Goal: Transaction & Acquisition: Purchase product/service

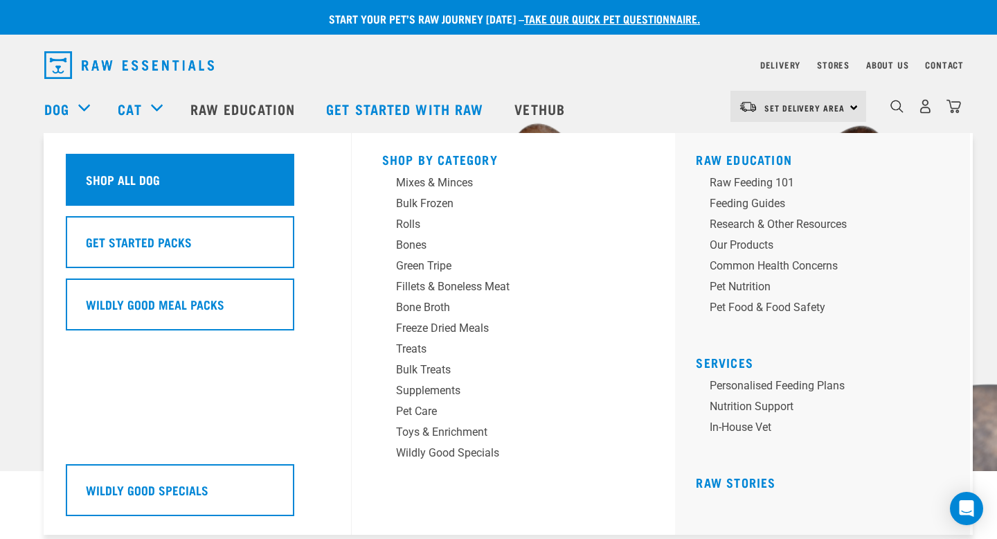
click at [98, 183] on h5 "Shop All Dog" at bounding box center [123, 179] width 74 height 18
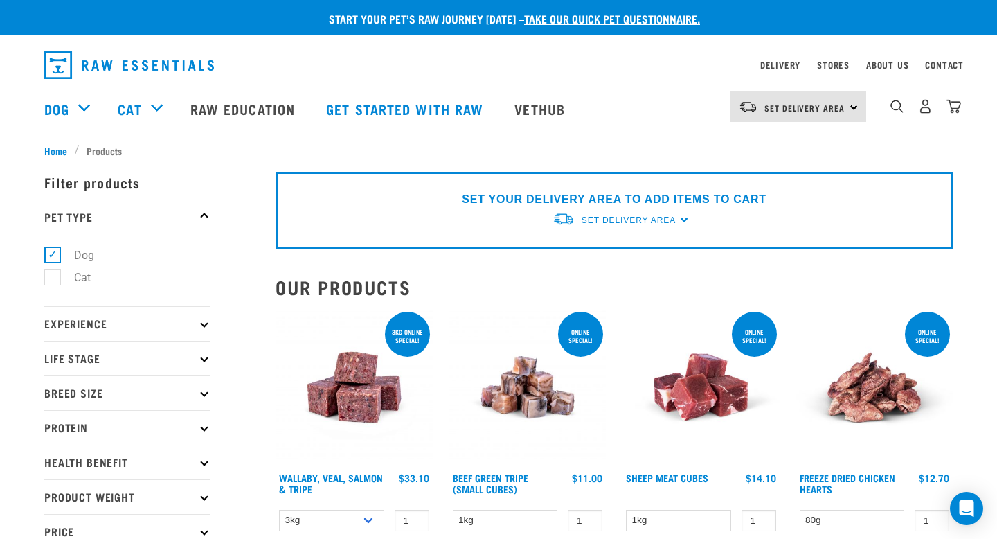
scroll to position [4, 0]
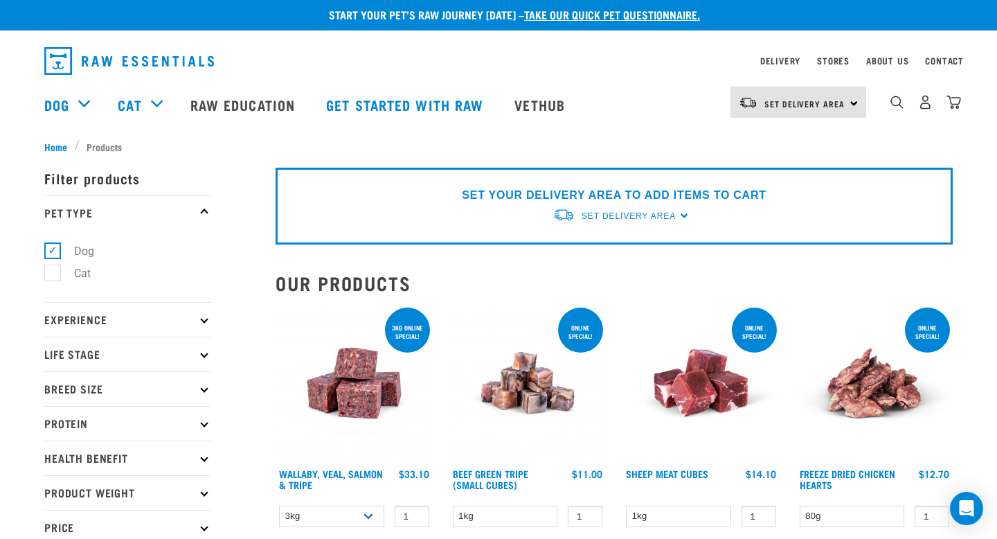
click at [200, 425] on p "Protein" at bounding box center [127, 423] width 166 height 35
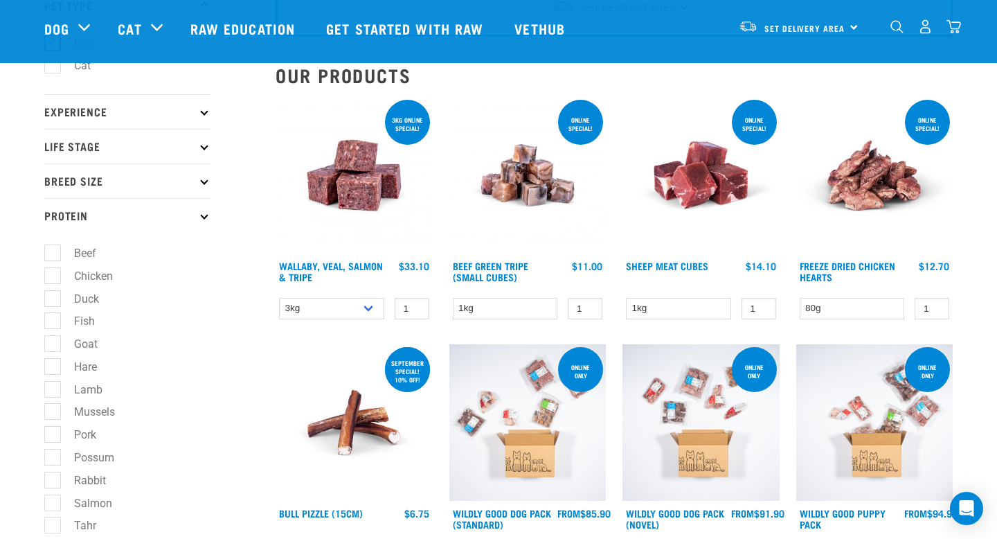
scroll to position [109, 0]
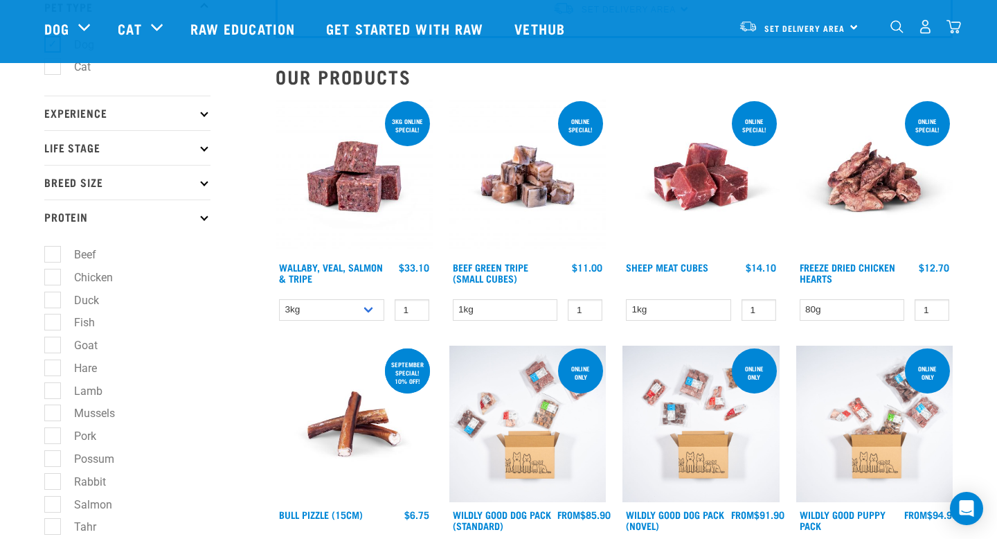
click at [204, 184] on icon at bounding box center [204, 182] width 8 height 8
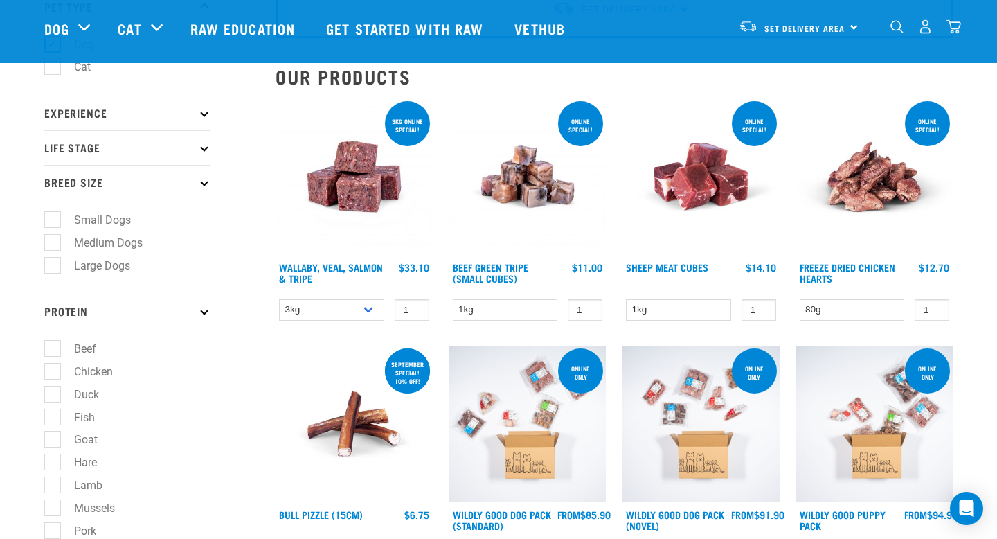
click at [127, 247] on label "Medium Dogs" at bounding box center [100, 242] width 96 height 17
click at [53, 245] on input "Medium Dogs" at bounding box center [48, 239] width 9 height 9
checkbox input "true"
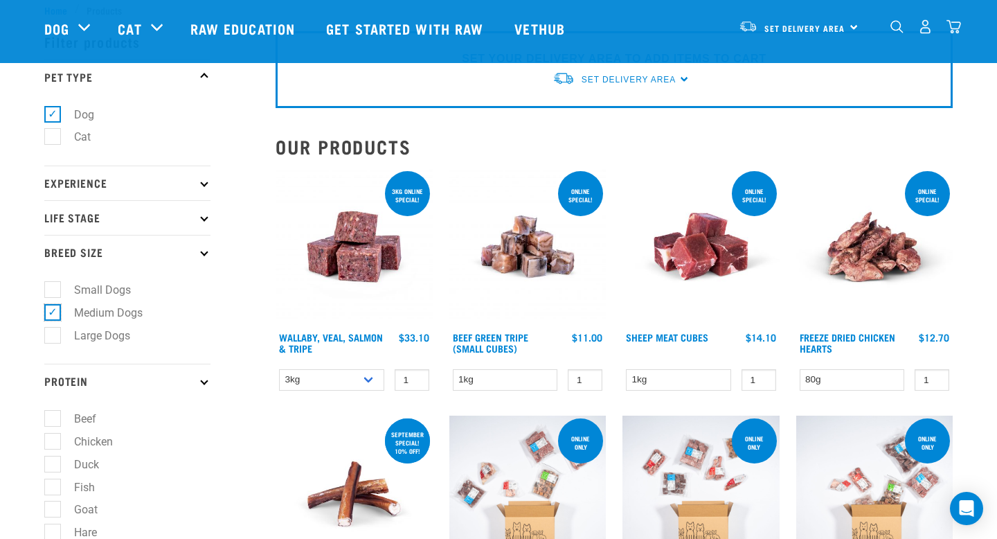
scroll to position [26, 0]
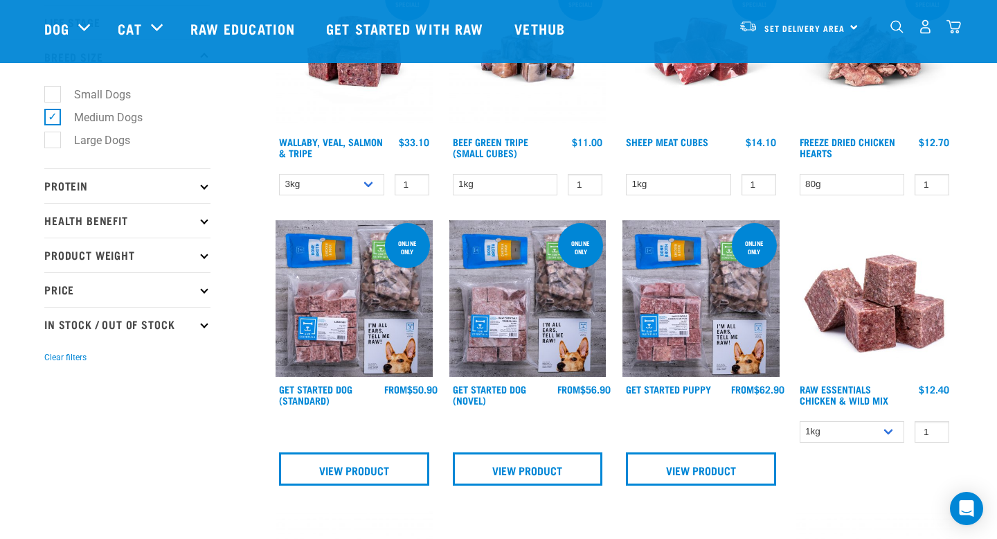
scroll to position [235, 0]
click at [206, 321] on icon at bounding box center [204, 324] width 8 height 8
click at [124, 390] on label "Out Of Stock" at bounding box center [97, 383] width 90 height 17
click at [53, 386] on input "Out Of Stock" at bounding box center [48, 381] width 9 height 9
click at [58, 387] on label "Out Of Stock" at bounding box center [97, 383] width 90 height 17
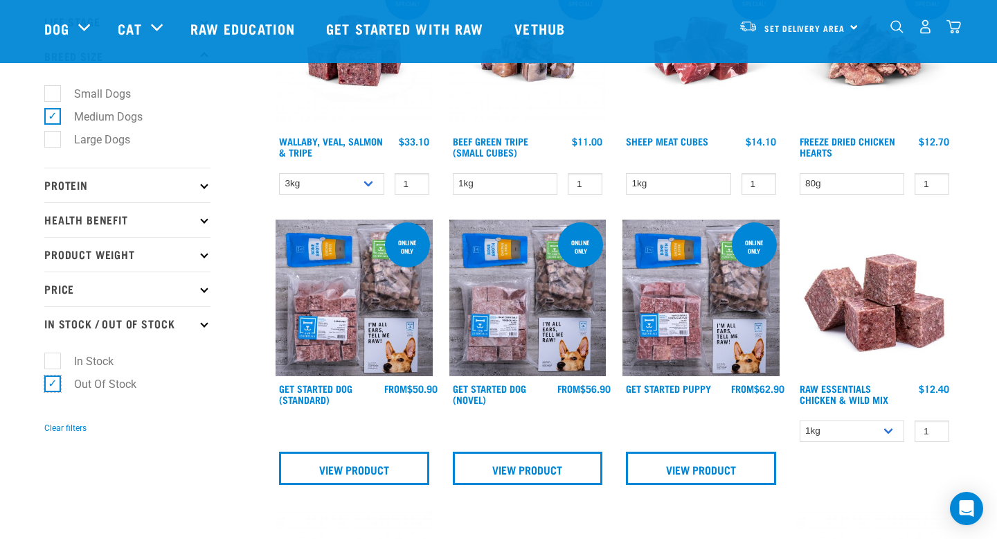
click at [53, 386] on input "Out Of Stock" at bounding box center [48, 381] width 9 height 9
checkbox input "false"
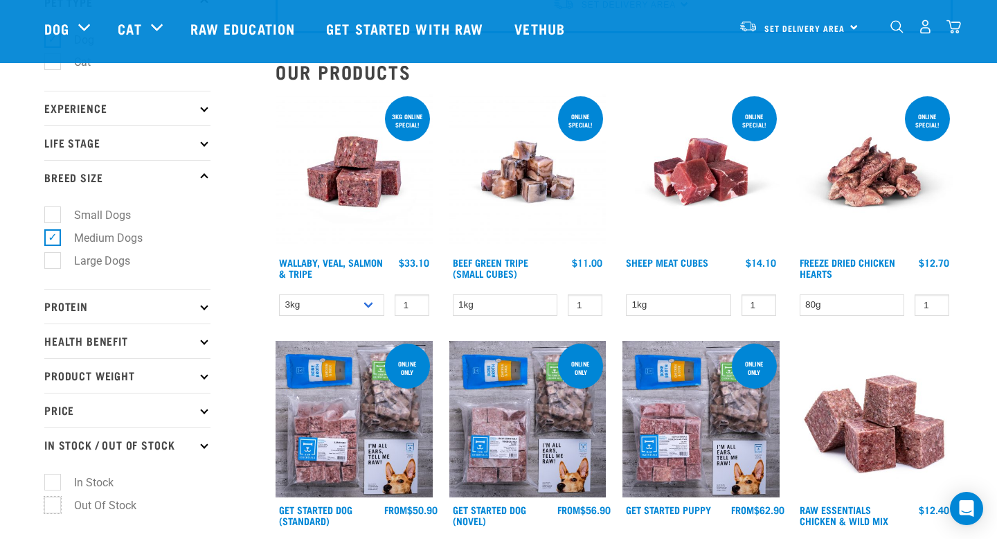
scroll to position [86, 0]
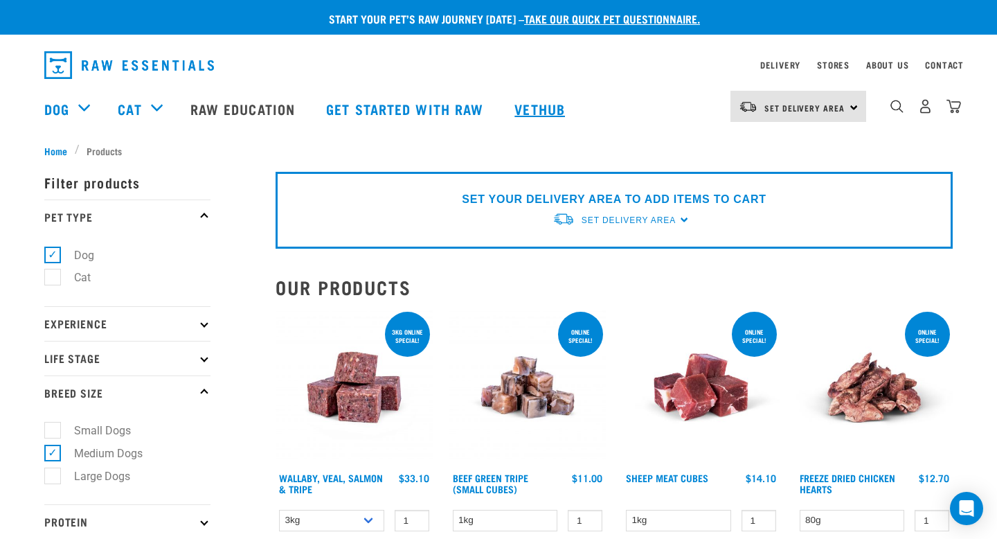
click at [535, 107] on link "Vethub" at bounding box center [542, 108] width 82 height 55
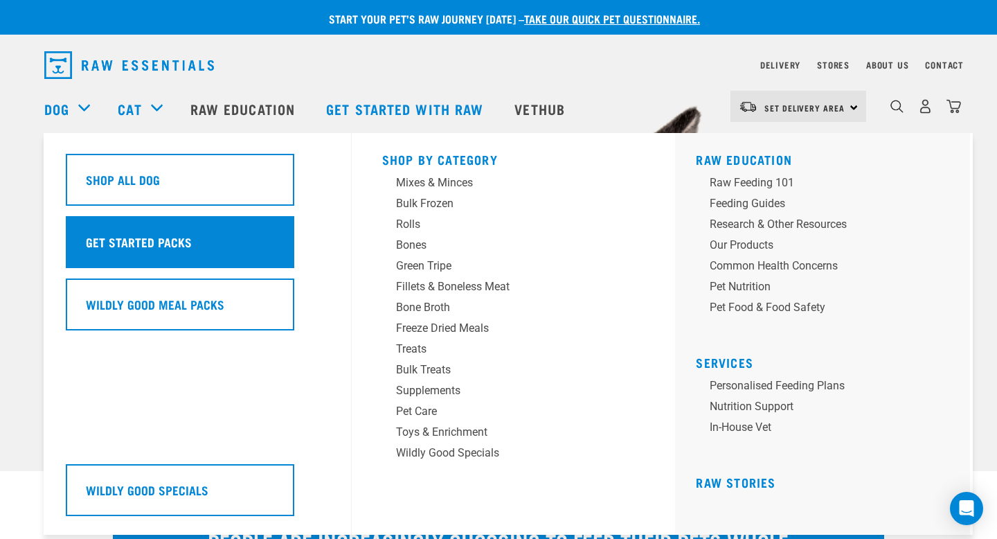
click at [130, 245] on h5 "Get Started Packs" at bounding box center [139, 242] width 106 height 18
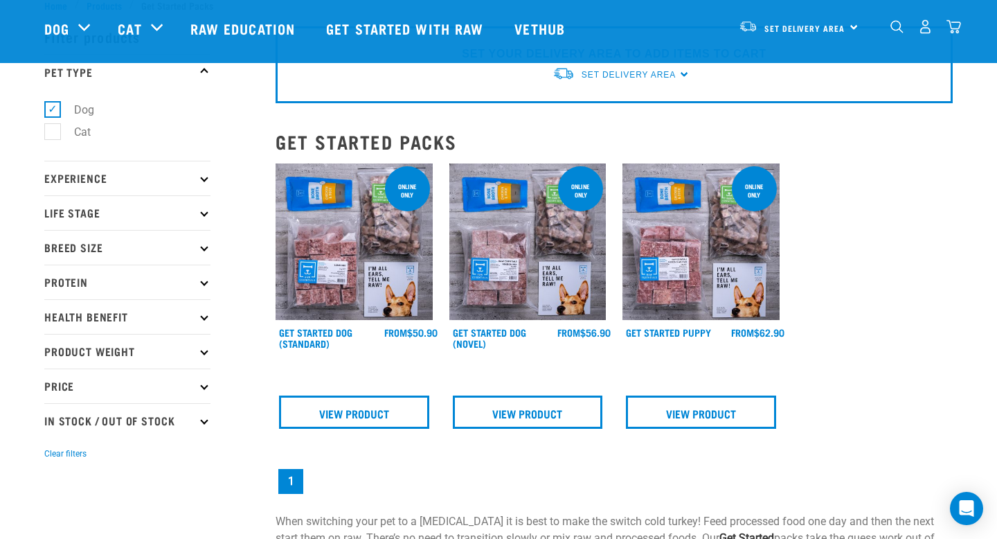
scroll to position [43, 0]
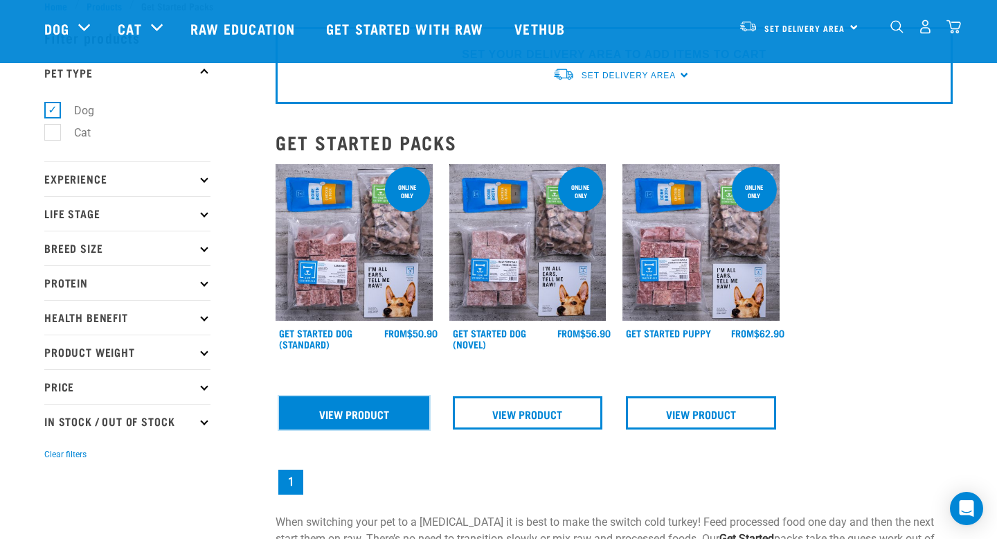
click at [371, 402] on link "View Product" at bounding box center [354, 412] width 150 height 33
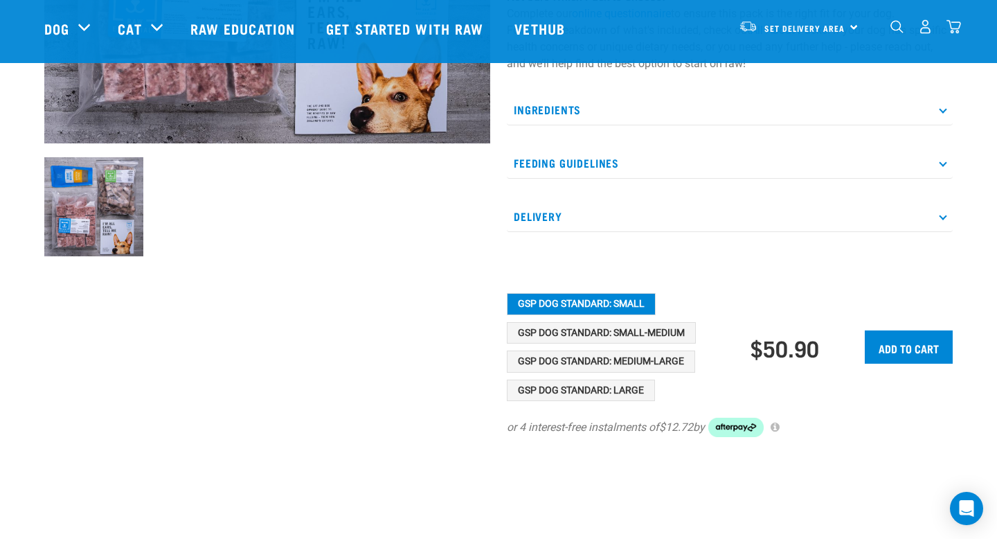
scroll to position [407, 0]
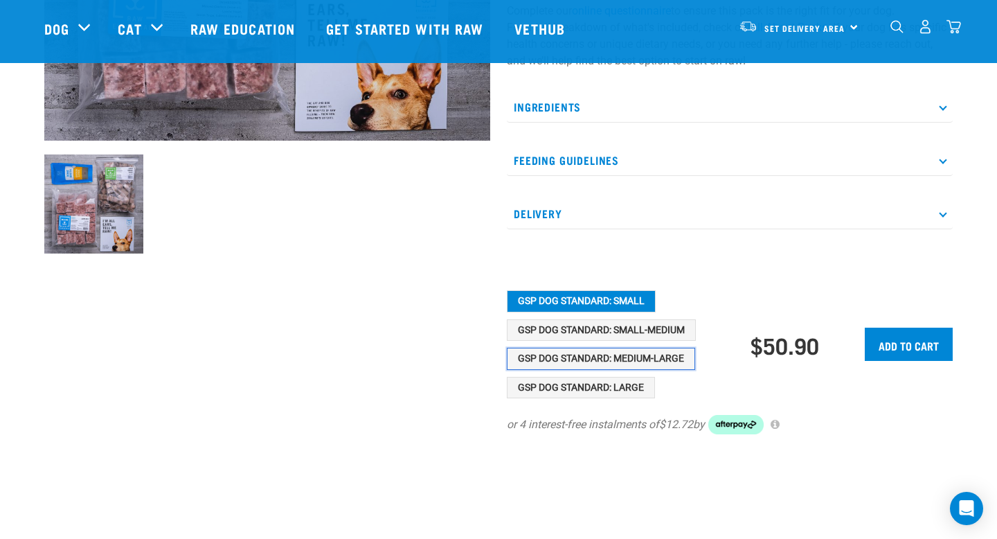
click at [632, 355] on button "GSP Dog Standard: Medium-Large" at bounding box center [601, 359] width 188 height 22
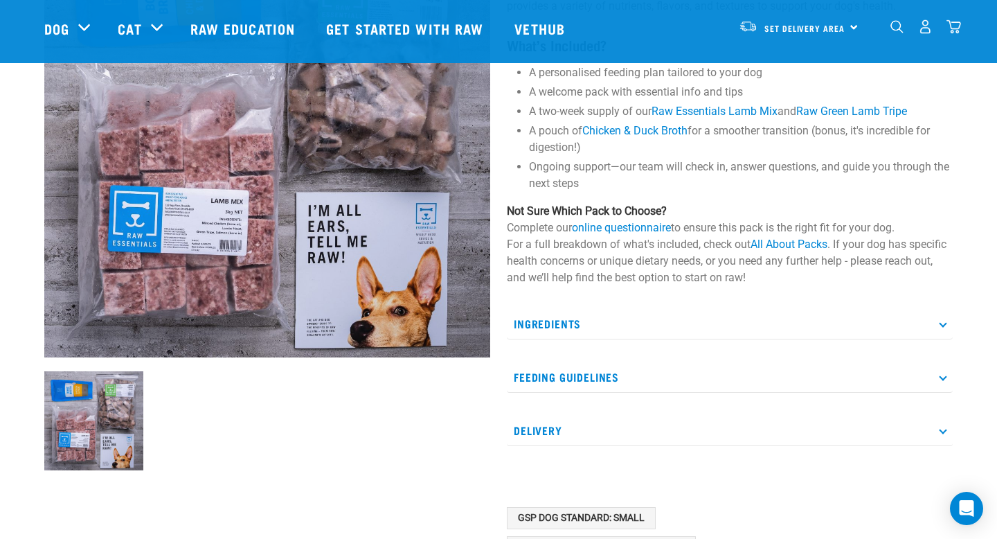
scroll to position [184, 0]
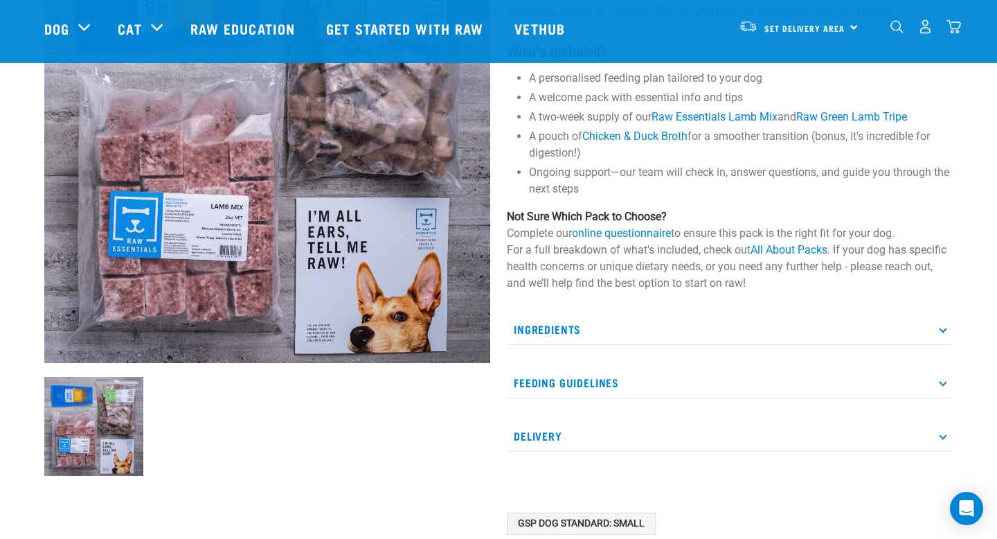
click at [953, 336] on div "Get Started Dog (Standard) Simplify your dog’s transition to Raw Essentials! Ou…" at bounding box center [730, 281] width 463 height 767
click at [944, 331] on icon at bounding box center [943, 329] width 8 height 8
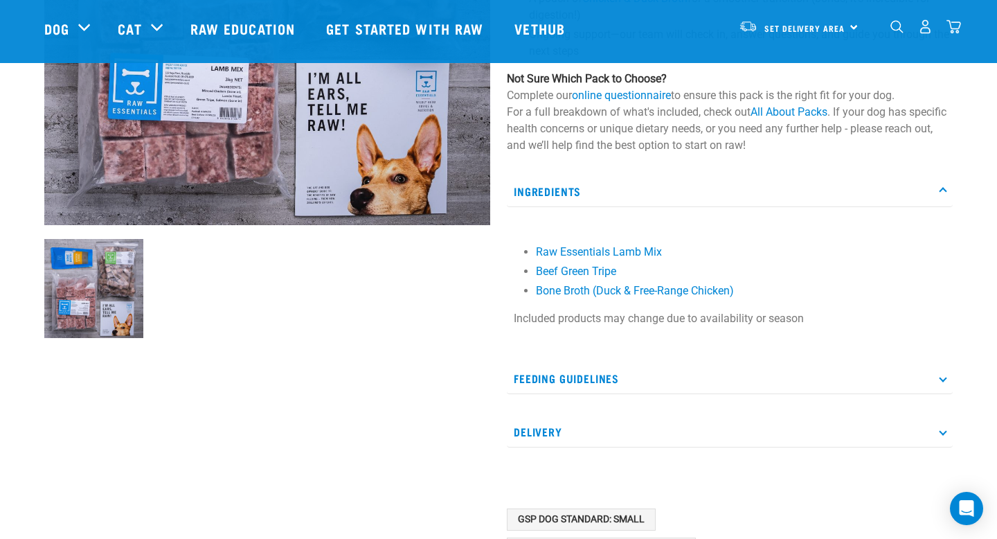
scroll to position [324, 0]
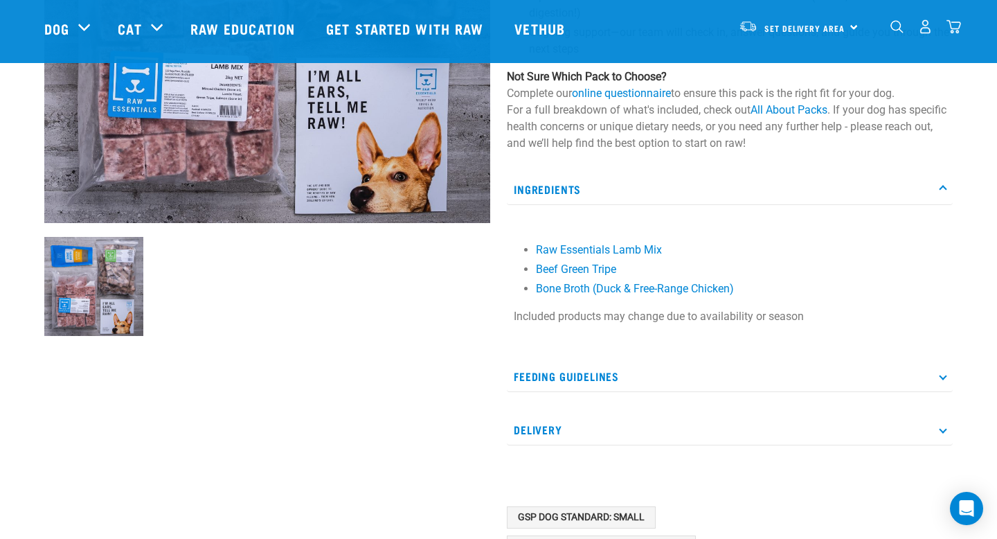
click at [944, 375] on icon at bounding box center [943, 376] width 8 height 8
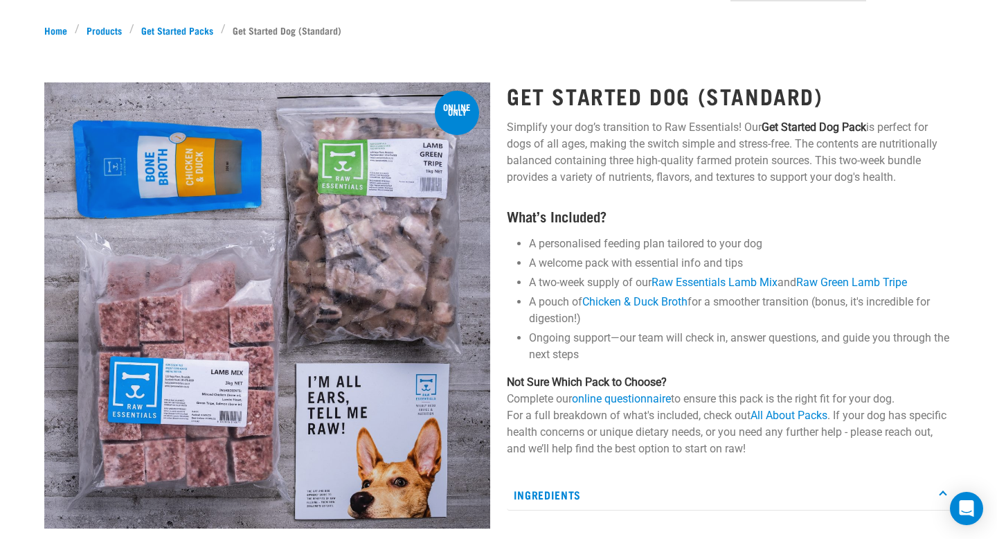
scroll to position [0, 0]
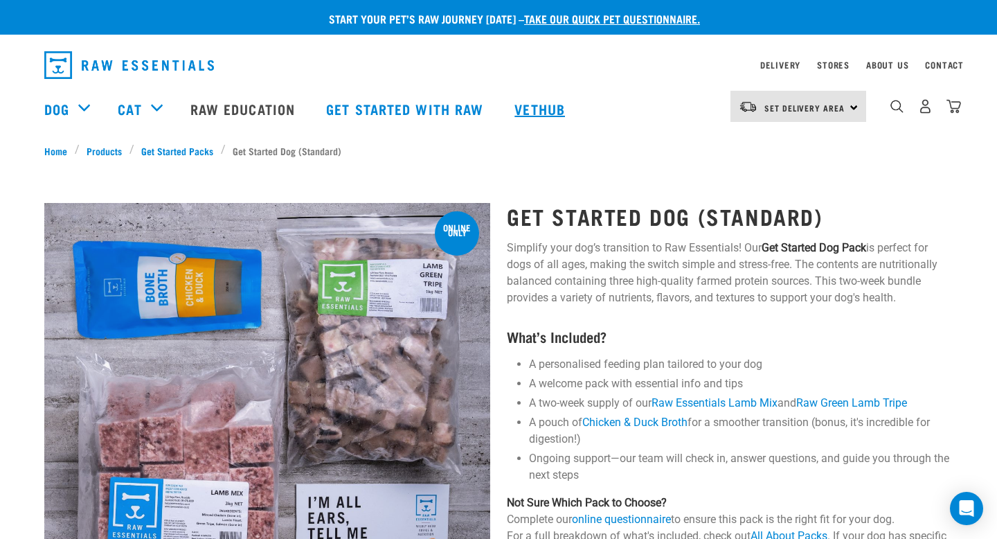
click at [549, 105] on link "Vethub" at bounding box center [542, 108] width 82 height 55
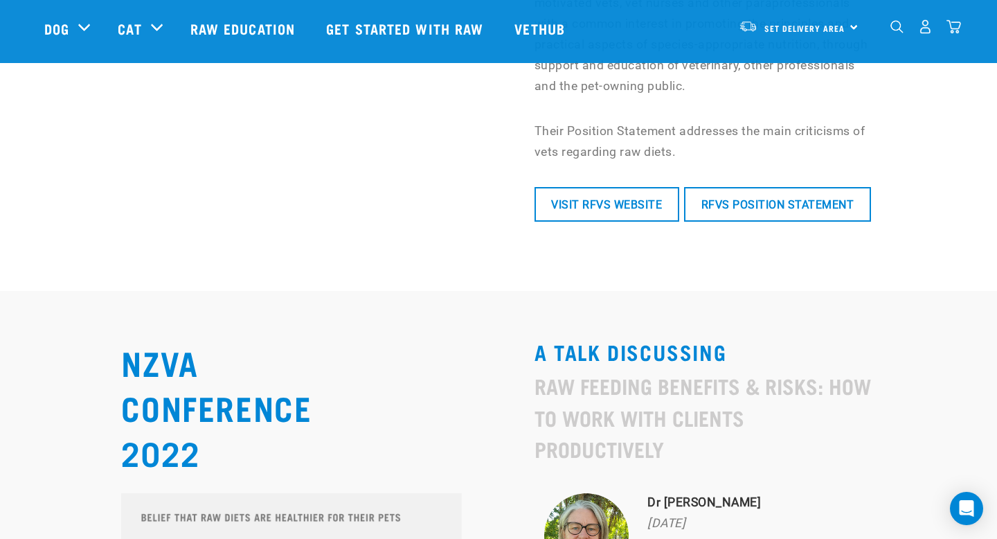
scroll to position [5815, 0]
